Goal: Task Accomplishment & Management: Use online tool/utility

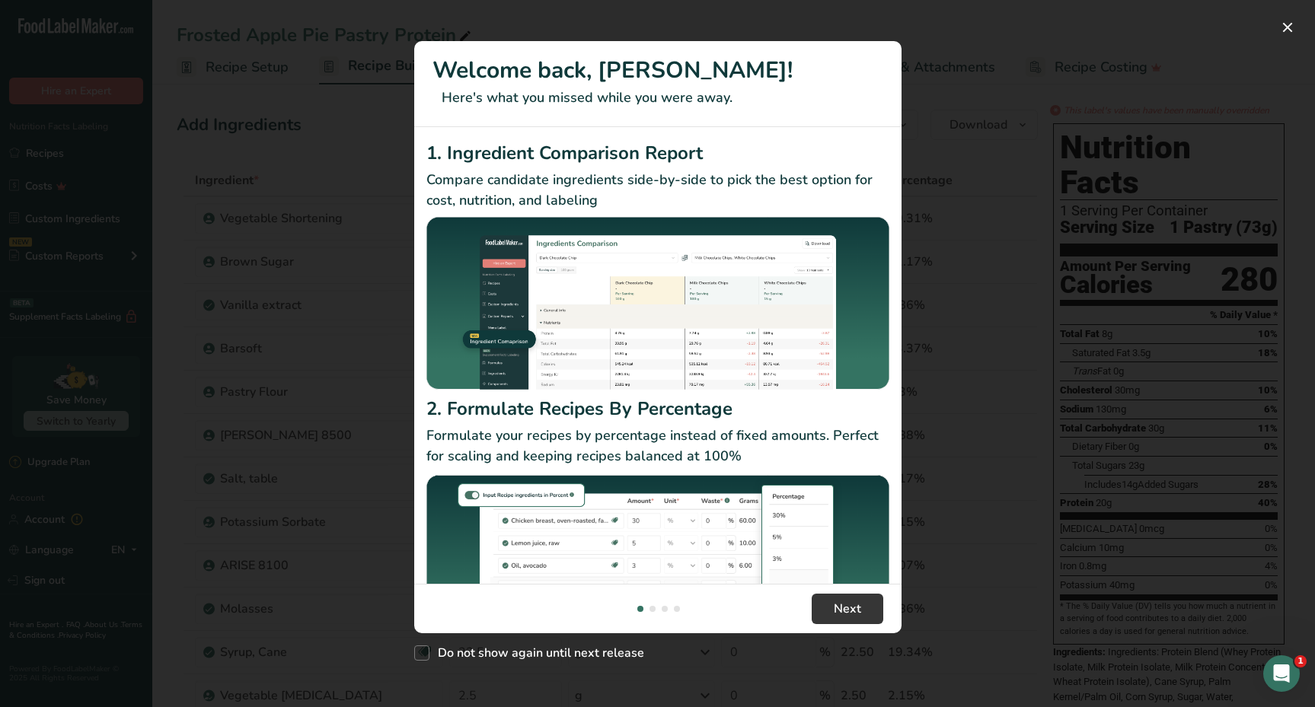
click at [1288, 46] on div "New Features" at bounding box center [657, 353] width 1315 height 707
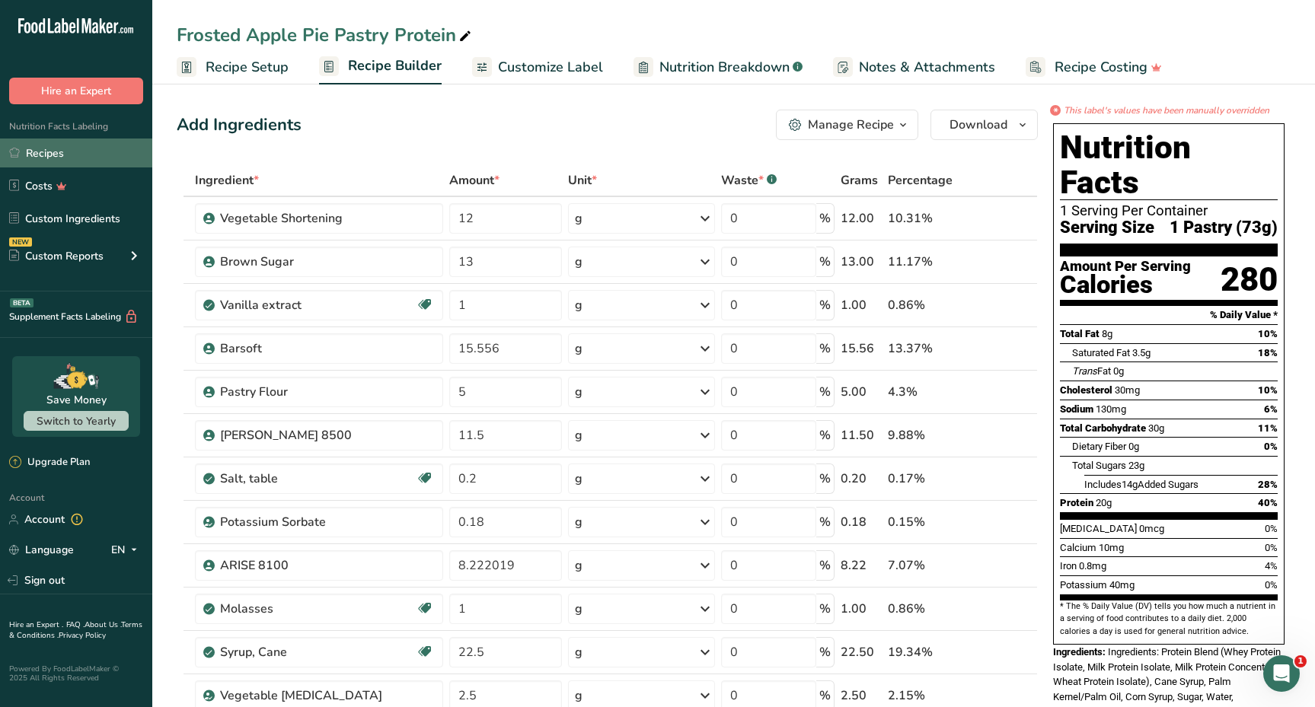
click at [96, 154] on link "Recipes" at bounding box center [76, 153] width 152 height 29
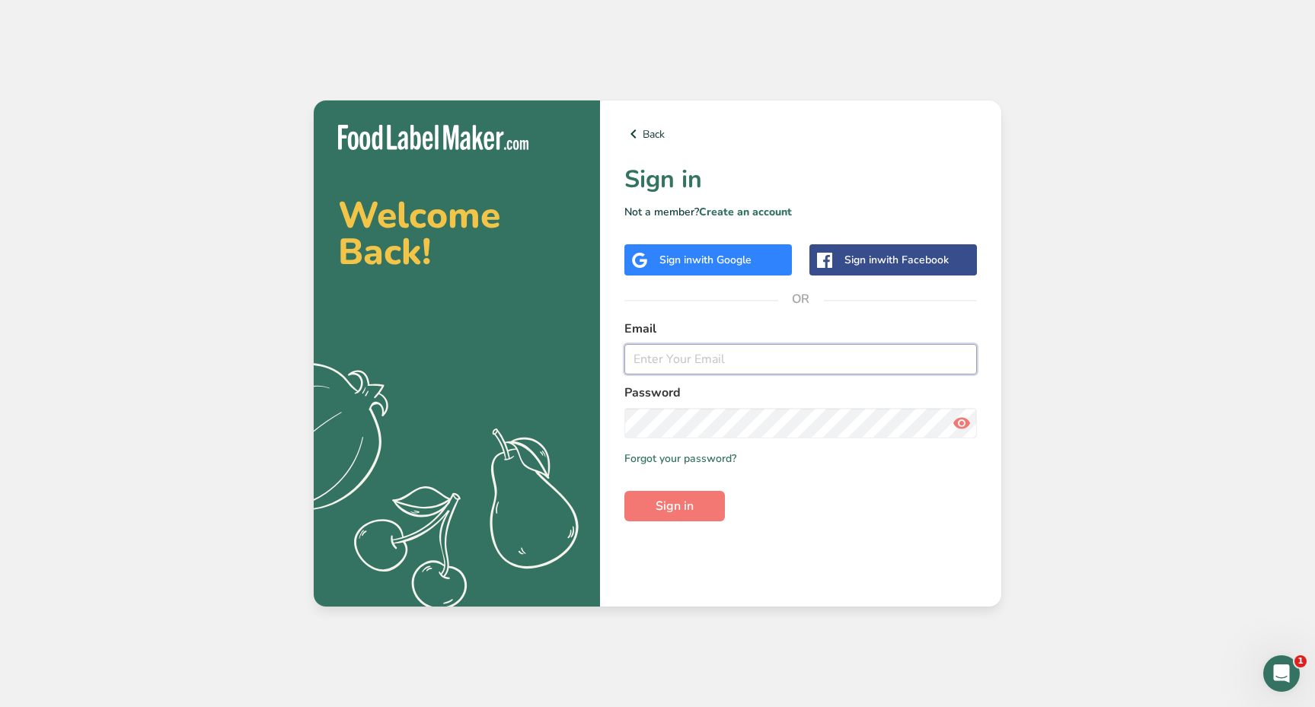
type input "[EMAIL_ADDRESS][DOMAIN_NAME]"
click at [683, 493] on button "Sign in" at bounding box center [674, 506] width 101 height 30
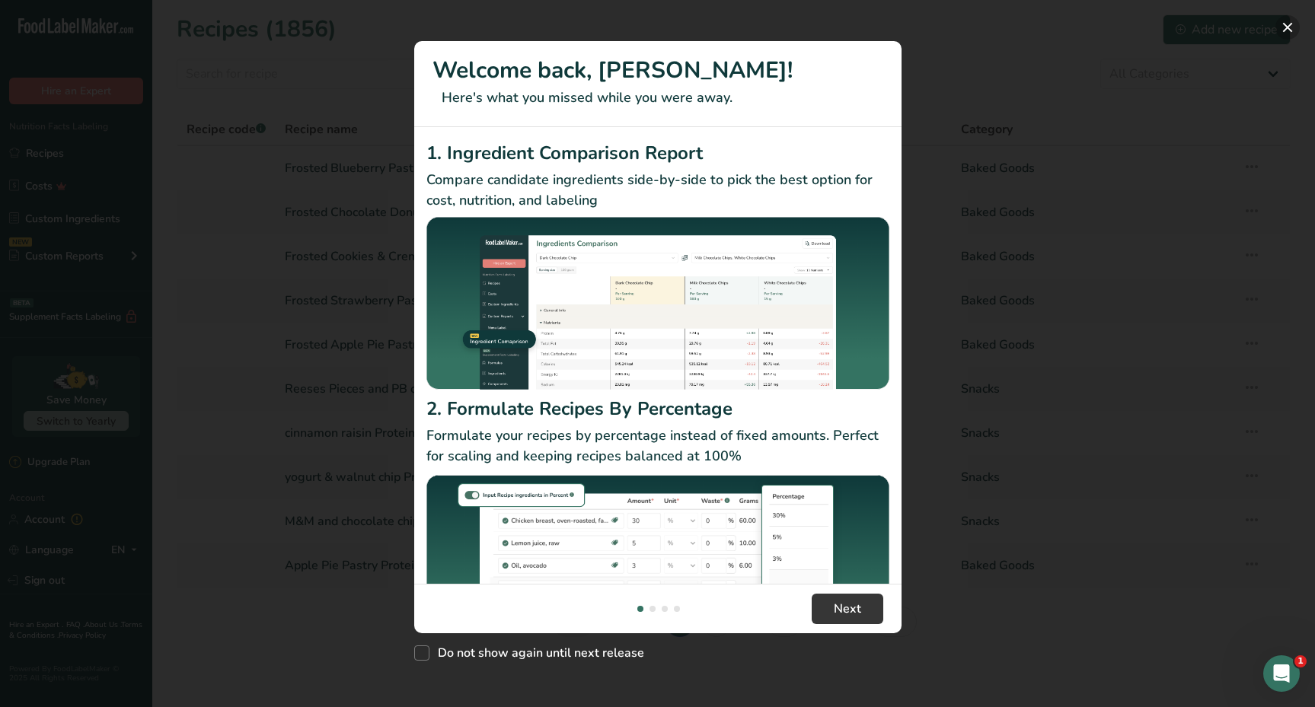
click at [1286, 32] on button "New Features" at bounding box center [1288, 27] width 24 height 24
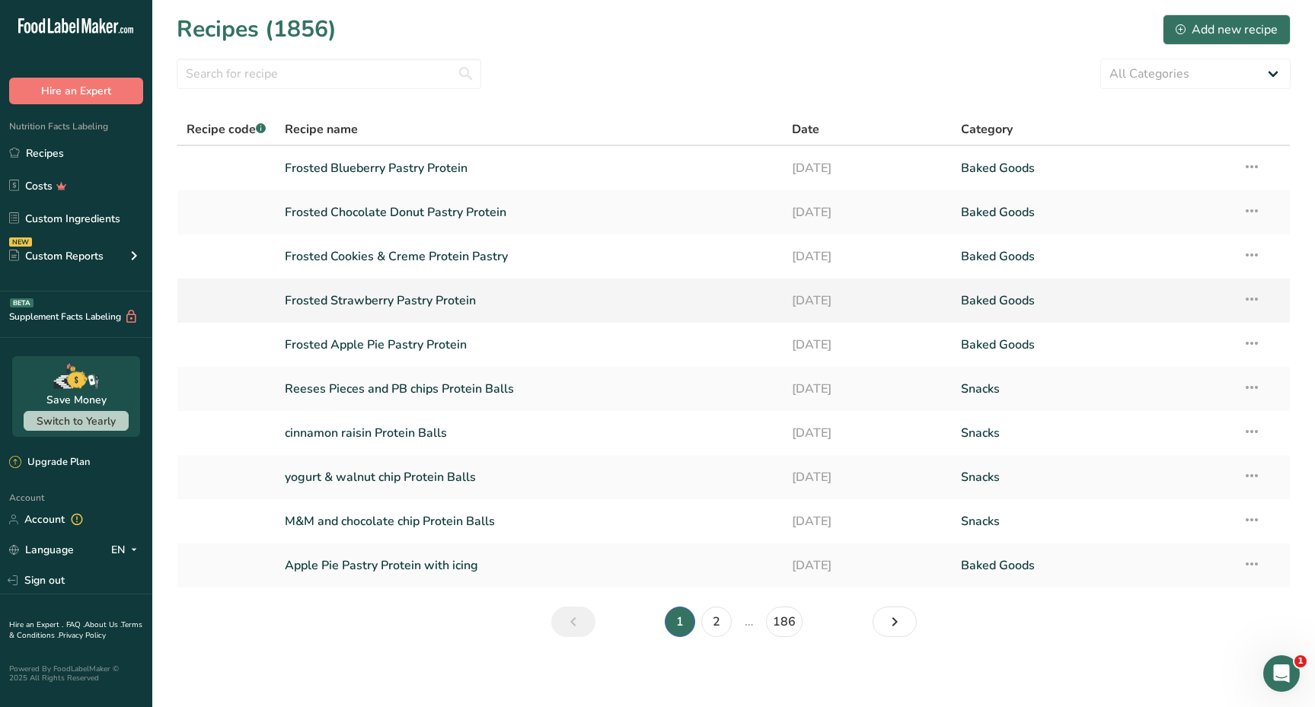
click at [386, 307] on link "Frosted Strawberry Pastry Protein" at bounding box center [529, 301] width 489 height 32
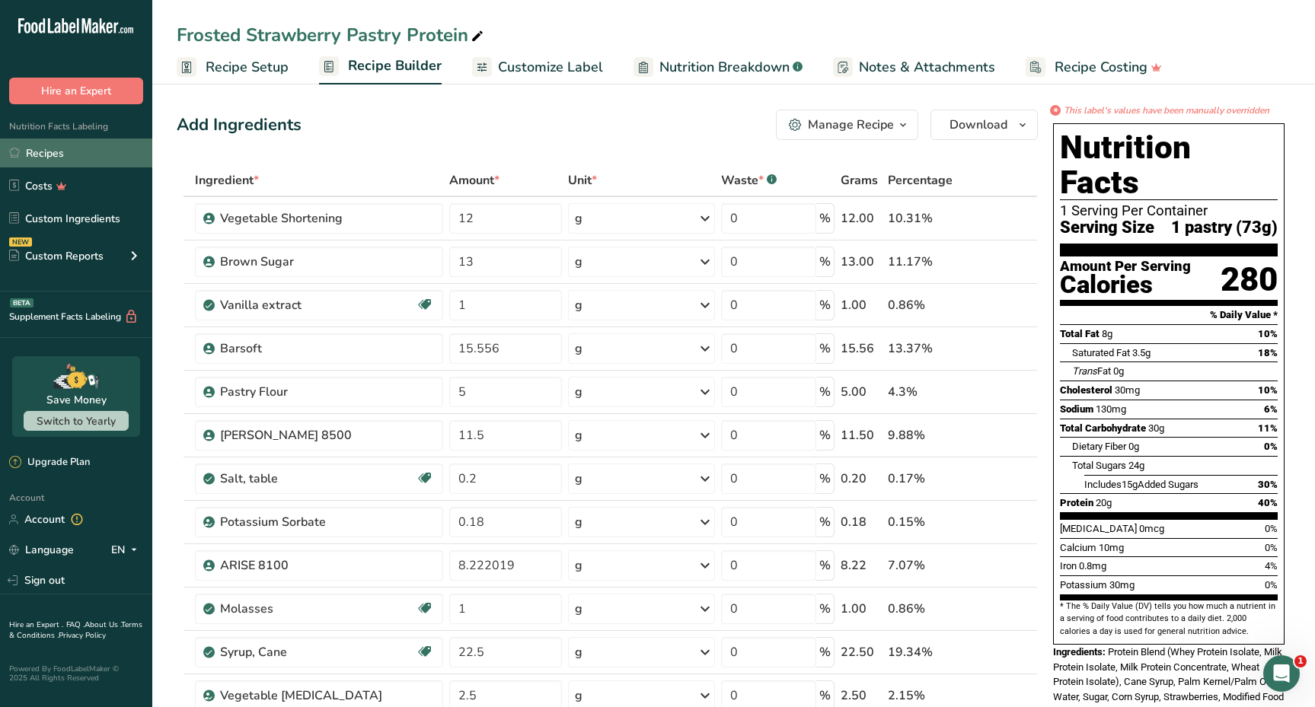
click at [65, 162] on link "Recipes" at bounding box center [76, 153] width 152 height 29
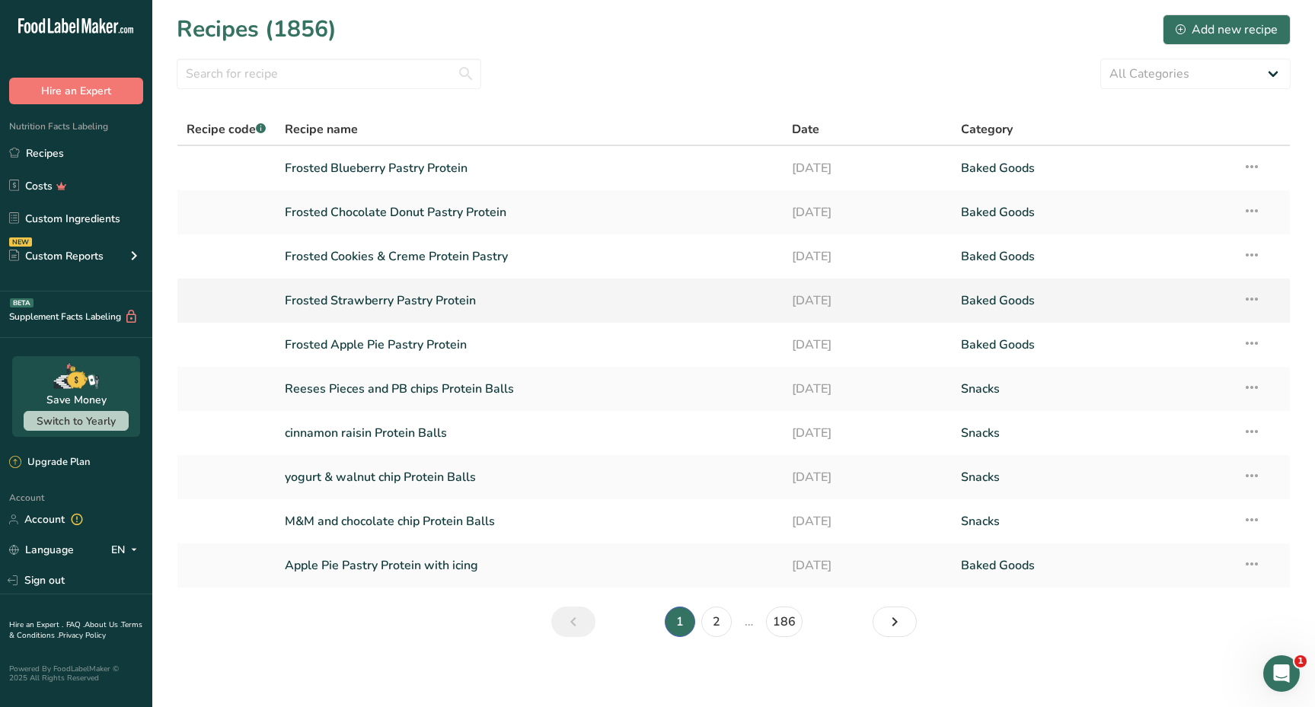
click at [415, 300] on link "Frosted Strawberry Pastry Protein" at bounding box center [529, 301] width 489 height 32
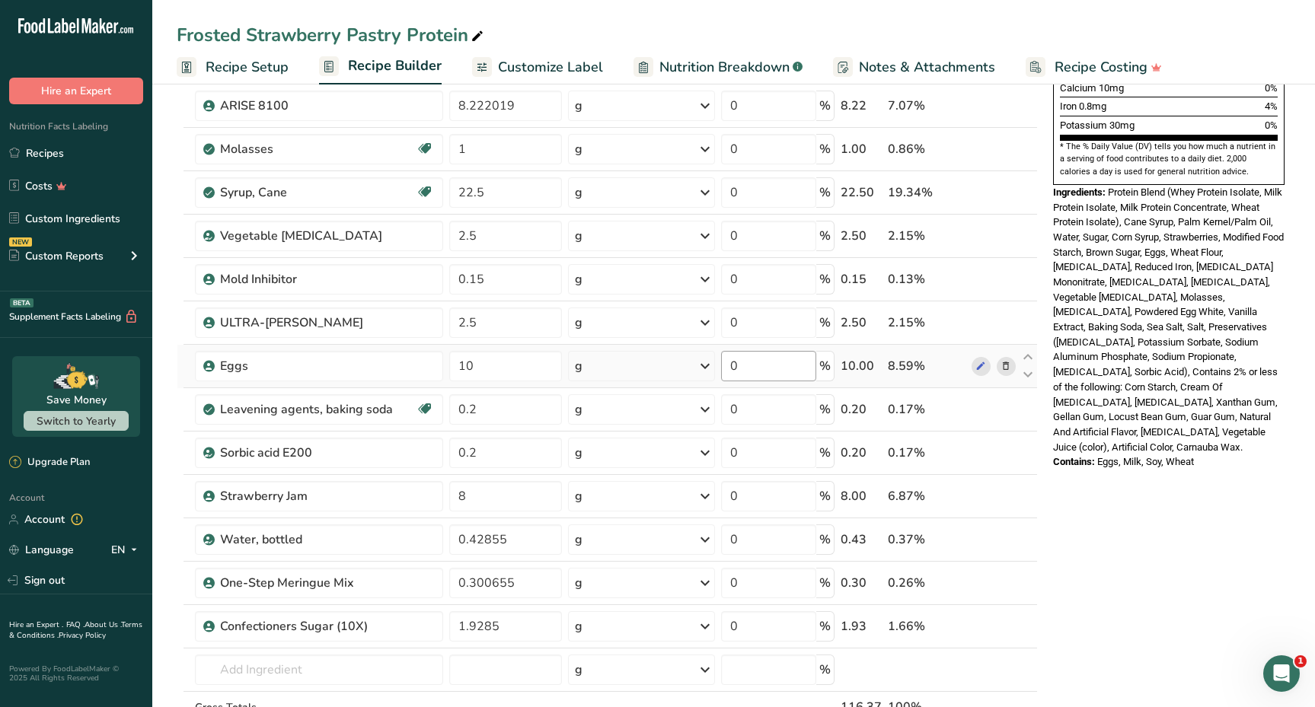
scroll to position [433, 0]
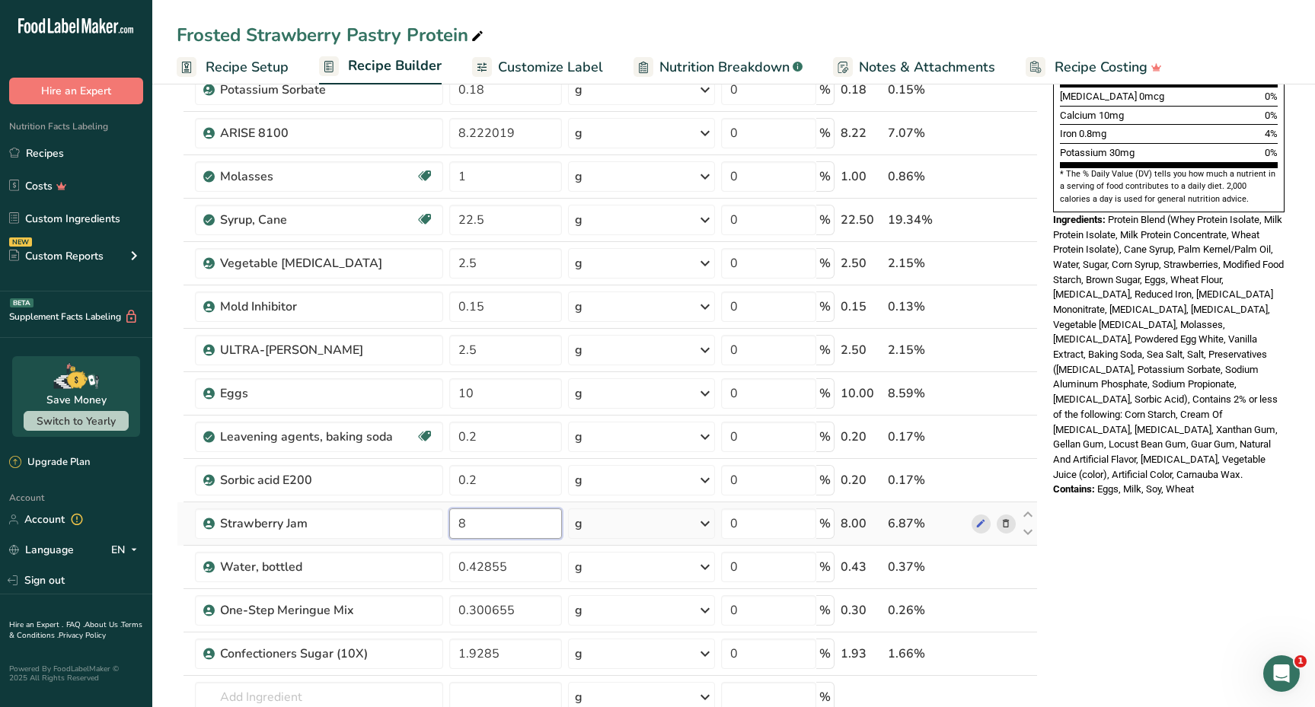
click at [528, 519] on input "8" at bounding box center [505, 524] width 113 height 30
click at [1146, 592] on div "* This label's values have been manually overridden Nutrition Facts 1 Serving P…" at bounding box center [1169, 512] width 244 height 1683
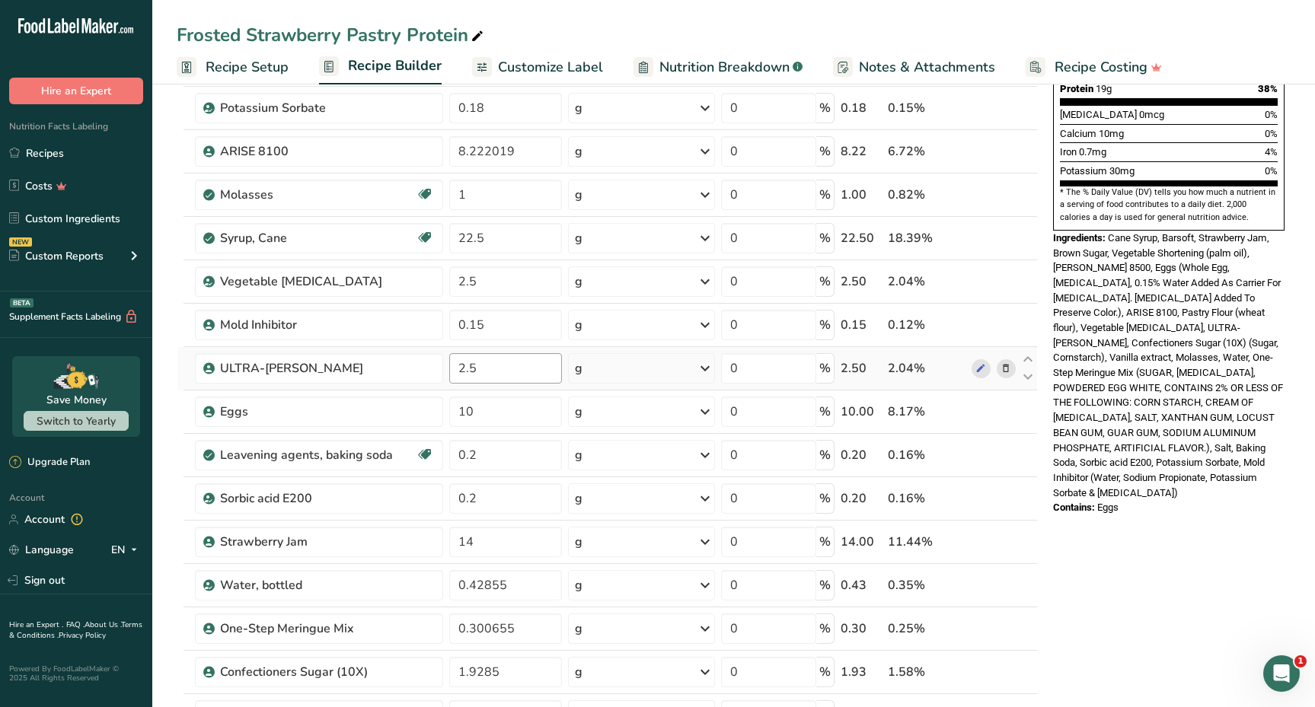
scroll to position [416, 0]
click at [490, 533] on input "14" at bounding box center [505, 540] width 113 height 30
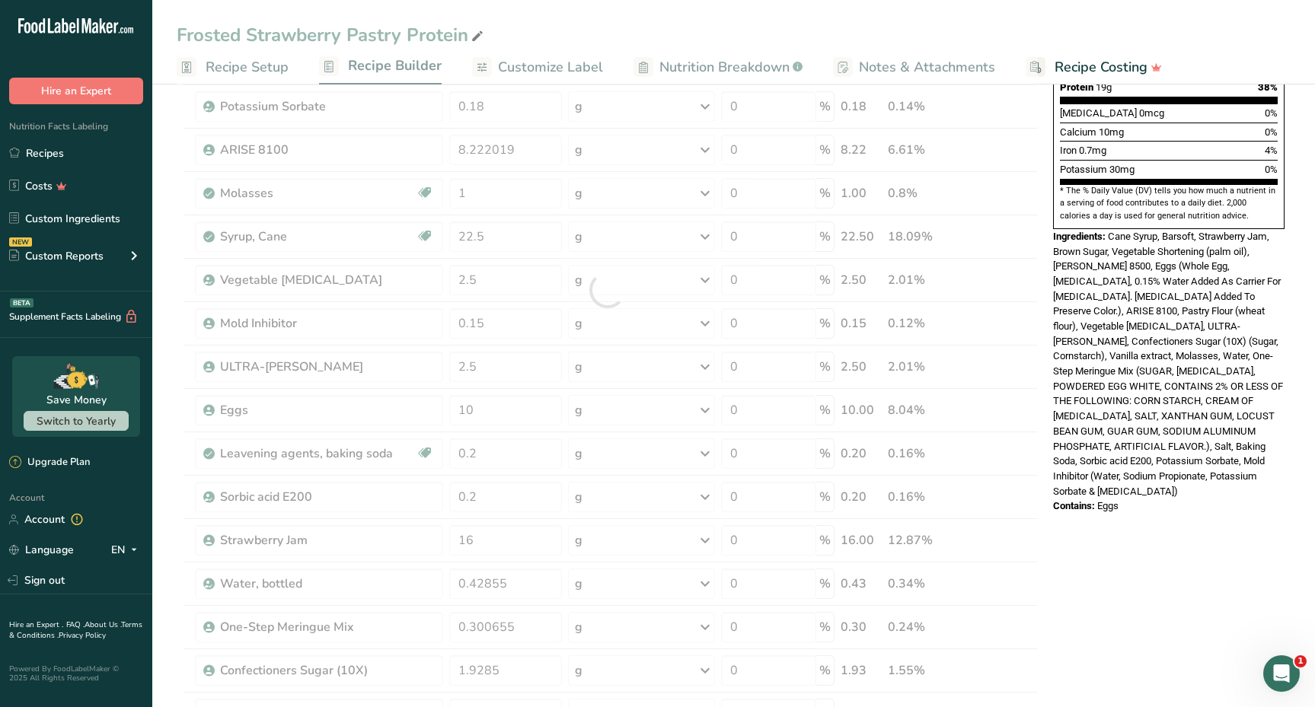
click at [1085, 565] on div "* This label's values have been manually overridden Nutrition Facts 1 Serving P…" at bounding box center [1169, 529] width 244 height 1683
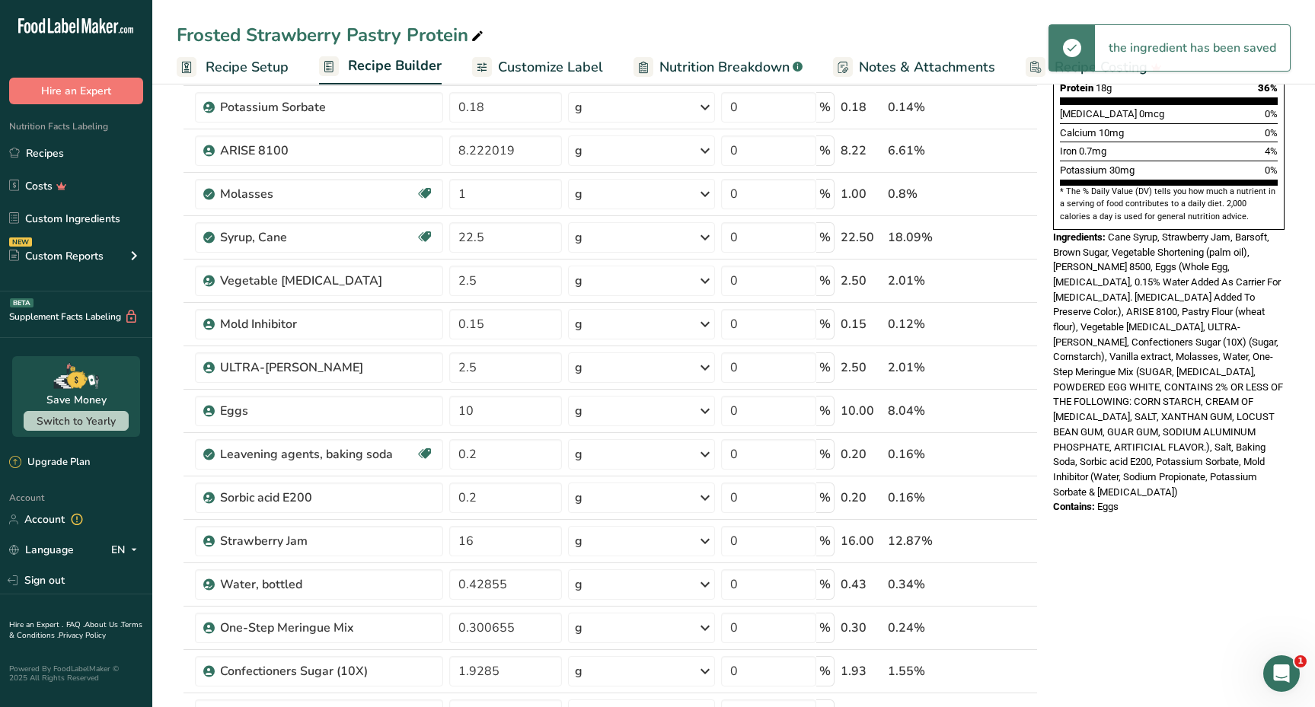
scroll to position [428, 0]
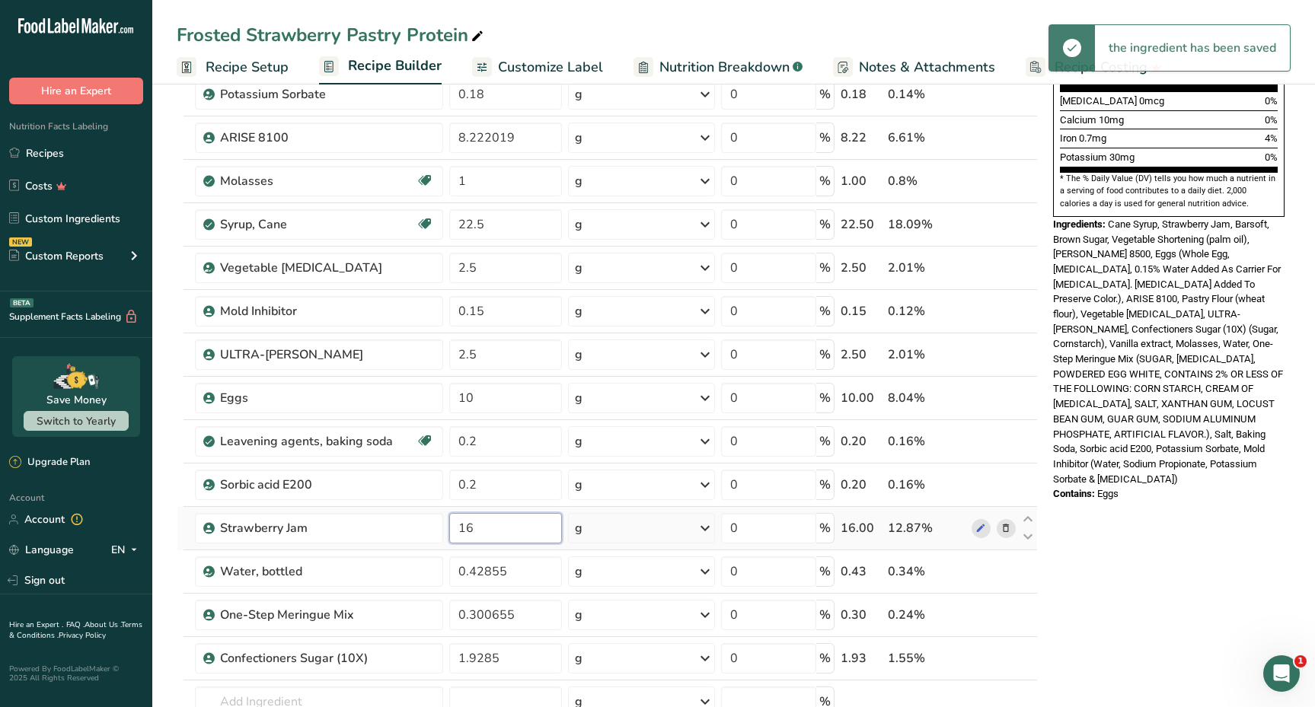
click at [510, 522] on input "16" at bounding box center [505, 528] width 113 height 30
type input "1"
click at [1174, 600] on div "* This label's values have been manually overridden Nutrition Facts 1 Serving P…" at bounding box center [1169, 517] width 244 height 1683
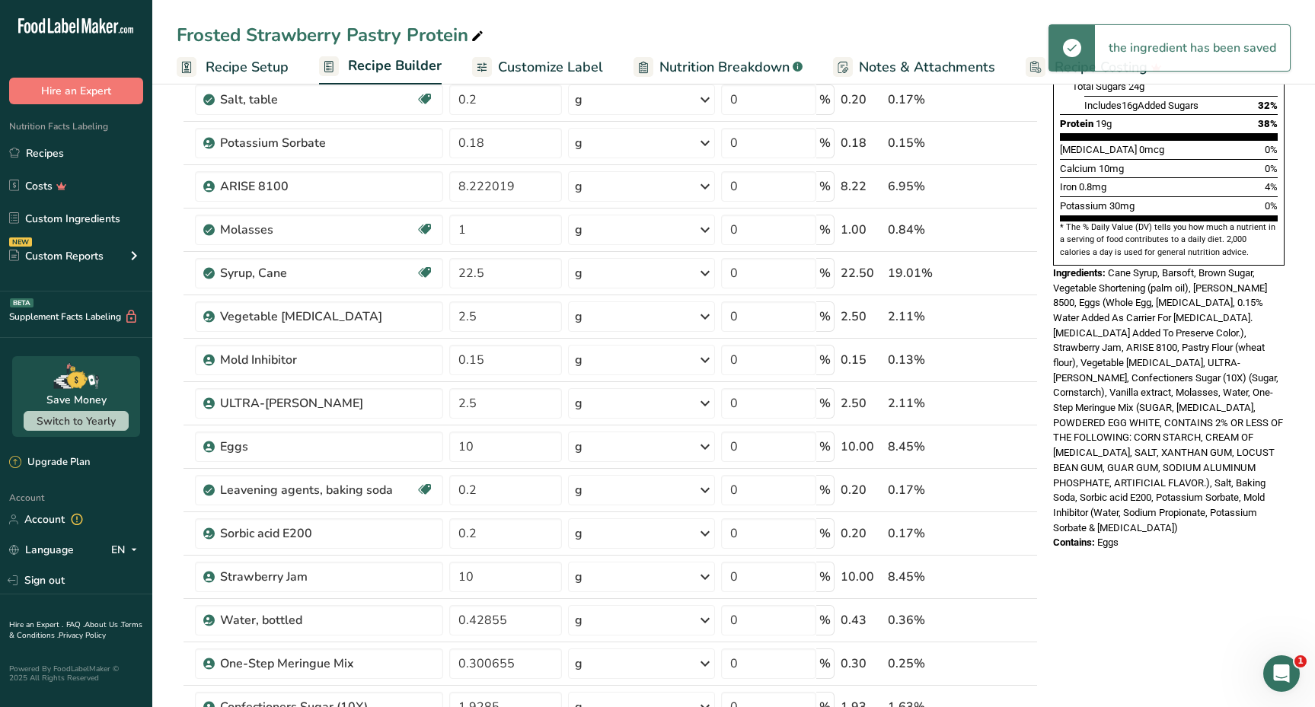
scroll to position [537, 0]
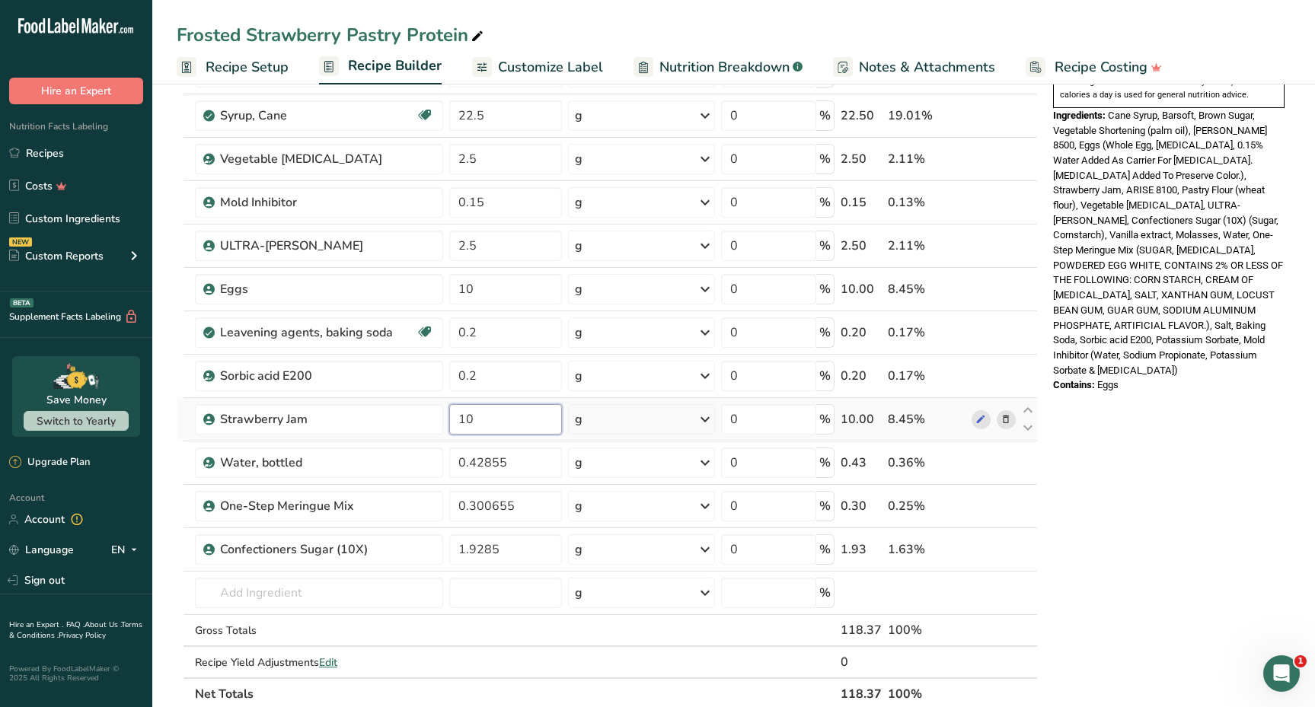
click at [505, 410] on input "10" at bounding box center [505, 419] width 113 height 30
click at [513, 418] on input "10" at bounding box center [505, 419] width 113 height 30
type input "1"
type input "8"
click at [1161, 483] on div "* This label's values have been manually overridden Nutrition Facts 1 Serving P…" at bounding box center [1169, 408] width 244 height 1683
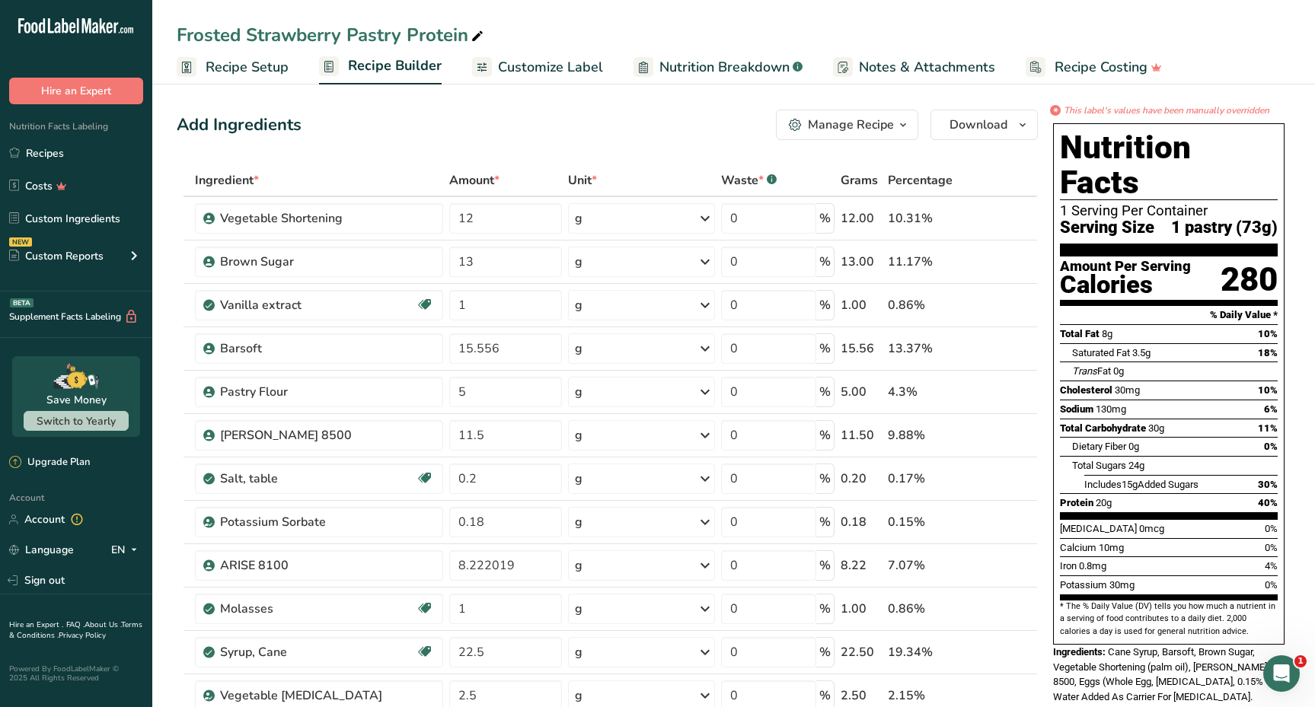
scroll to position [0, 0]
click at [231, 66] on span "Recipe Setup" at bounding box center [247, 67] width 83 height 21
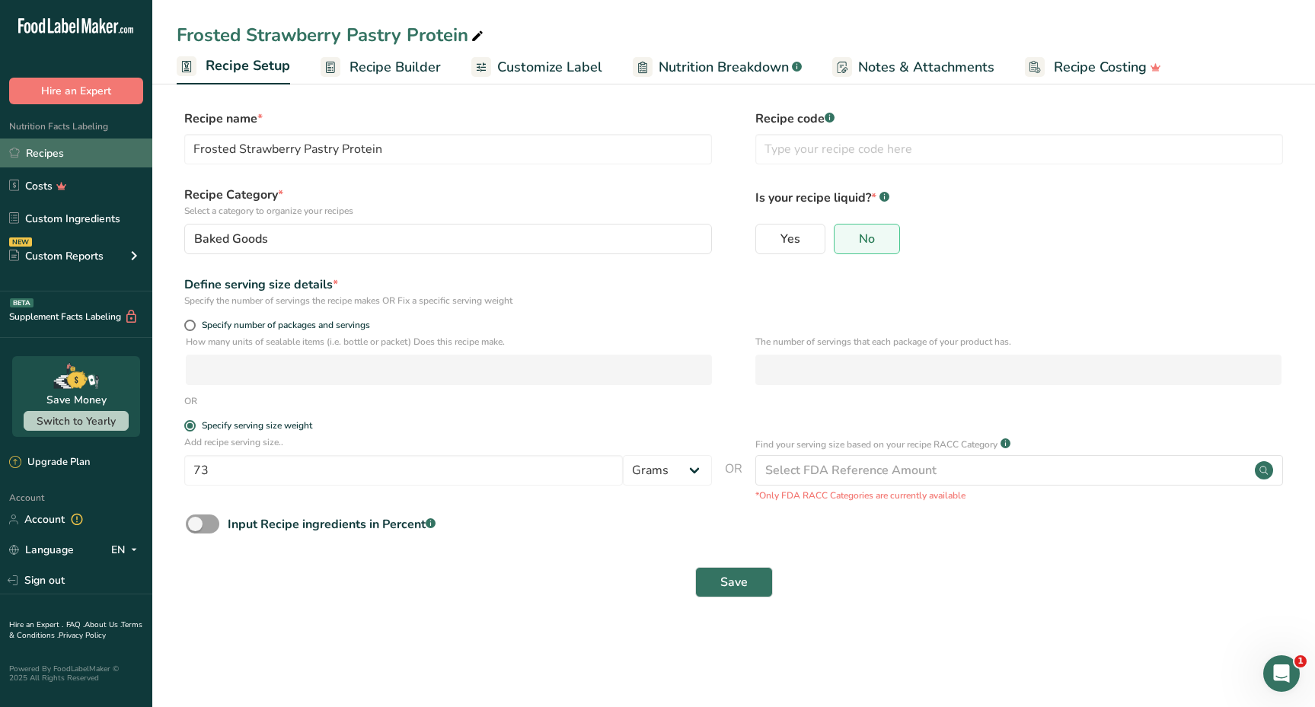
click at [89, 155] on link "Recipes" at bounding box center [76, 153] width 152 height 29
